Goal: Find specific page/section: Find specific page/section

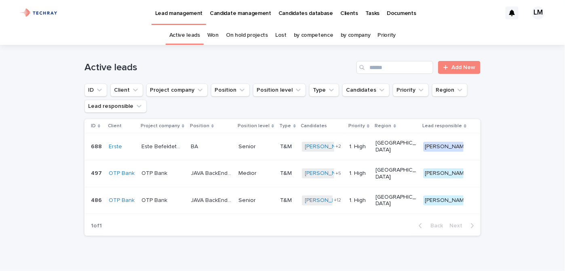
click at [302, 13] on p "Candidates database" at bounding box center [306, 8] width 55 height 17
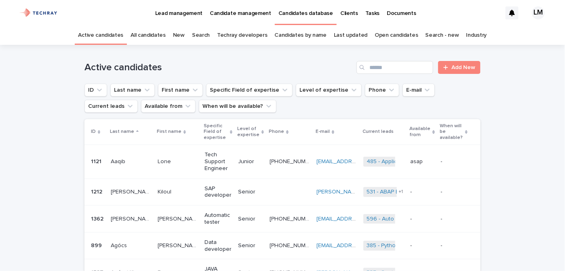
click at [185, 35] on link "New" at bounding box center [179, 35] width 12 height 19
